Goal: Task Accomplishment & Management: Manage account settings

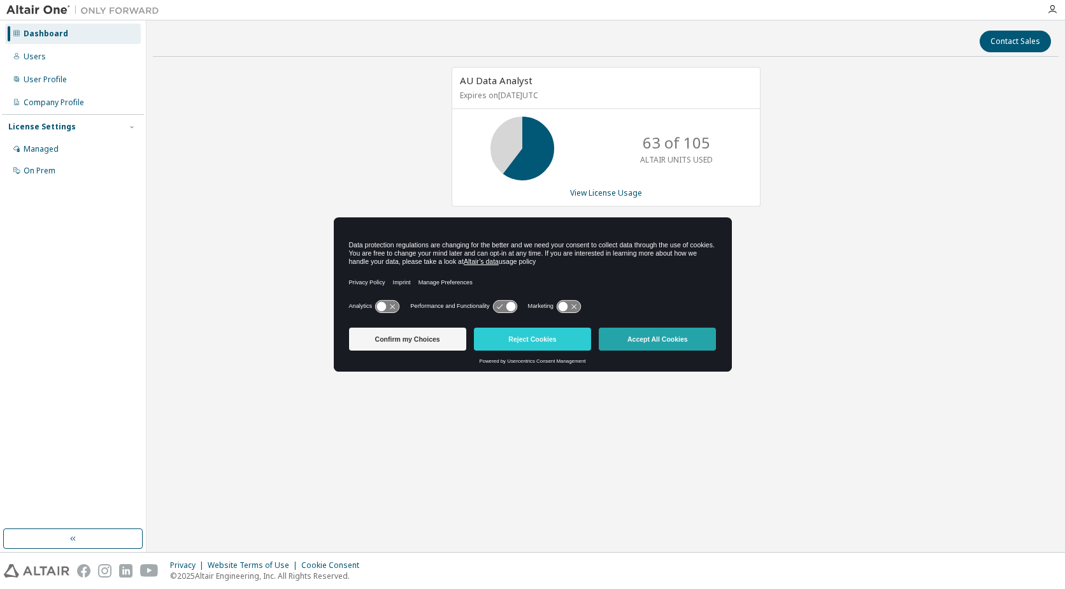
click at [649, 338] on button "Accept All Cookies" at bounding box center [657, 338] width 117 height 23
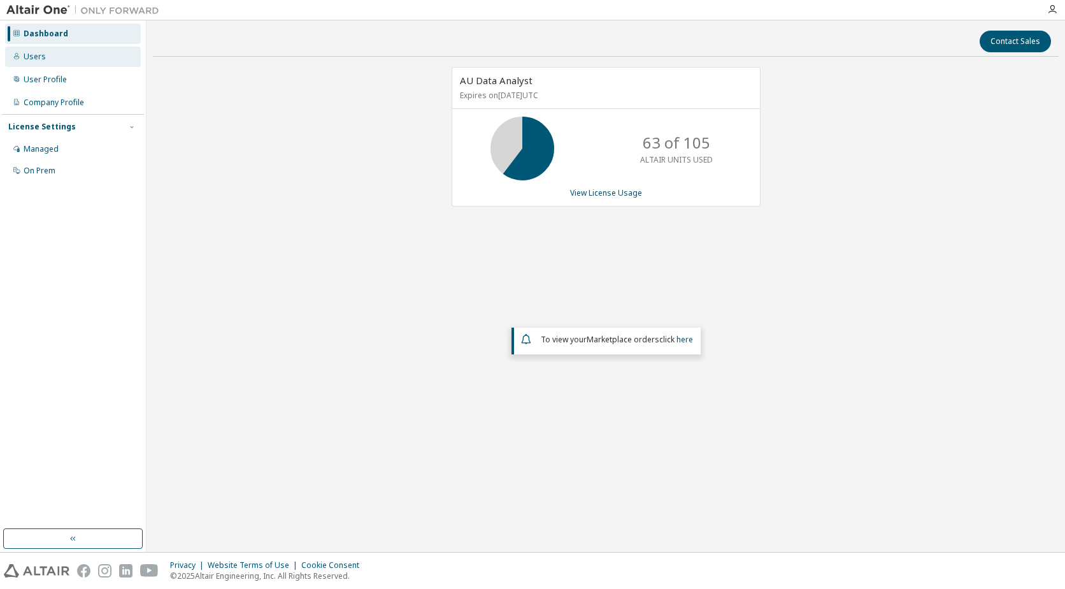
click at [30, 60] on div "Users" at bounding box center [35, 57] width 22 height 10
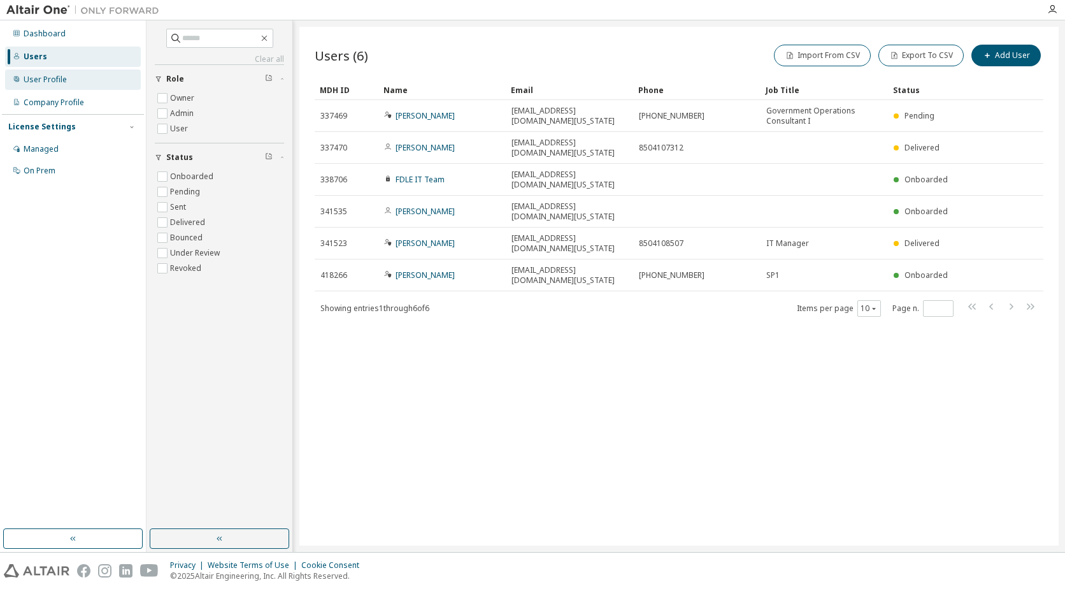
click at [49, 82] on div "User Profile" at bounding box center [45, 80] width 43 height 10
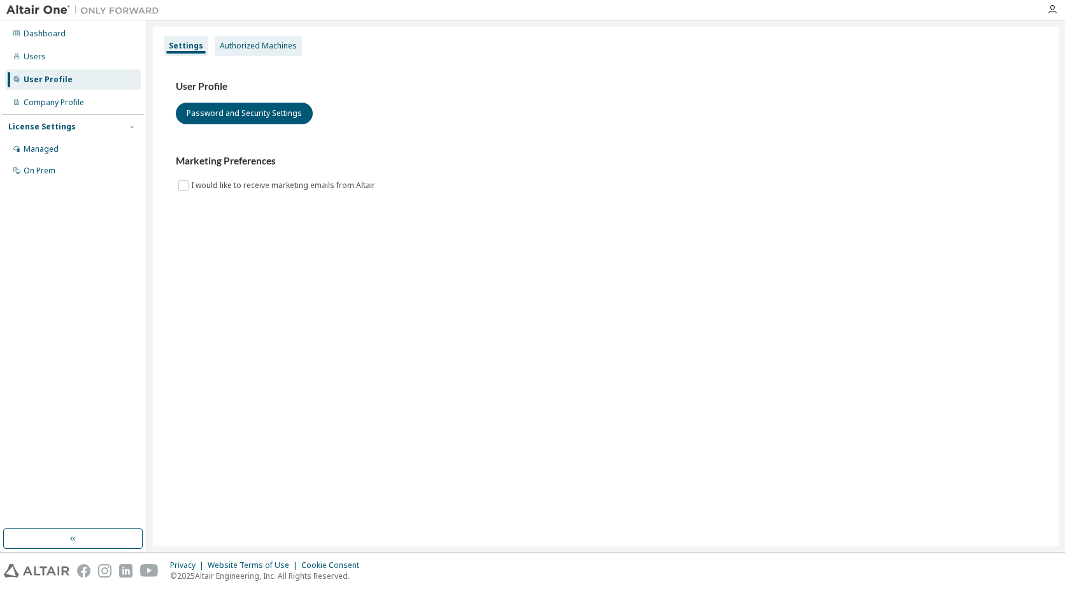
click at [266, 41] on div "Authorized Machines" at bounding box center [258, 46] width 77 height 10
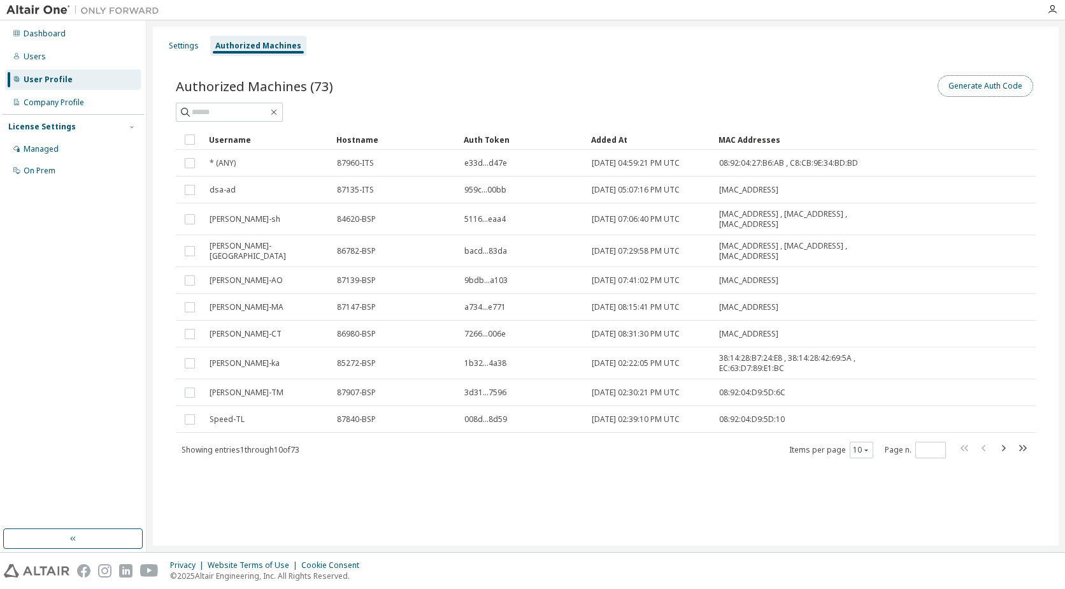
click at [993, 86] on button "Generate Auth Code" at bounding box center [986, 86] width 96 height 22
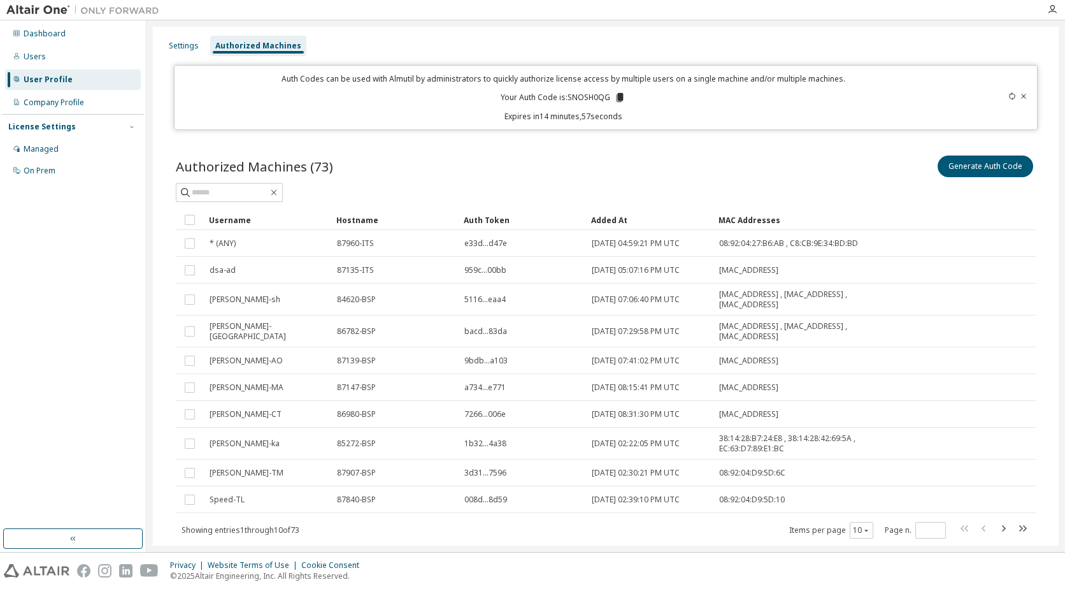
click at [614, 97] on icon at bounding box center [619, 97] width 11 height 11
